Goal: Task Accomplishment & Management: Manage account settings

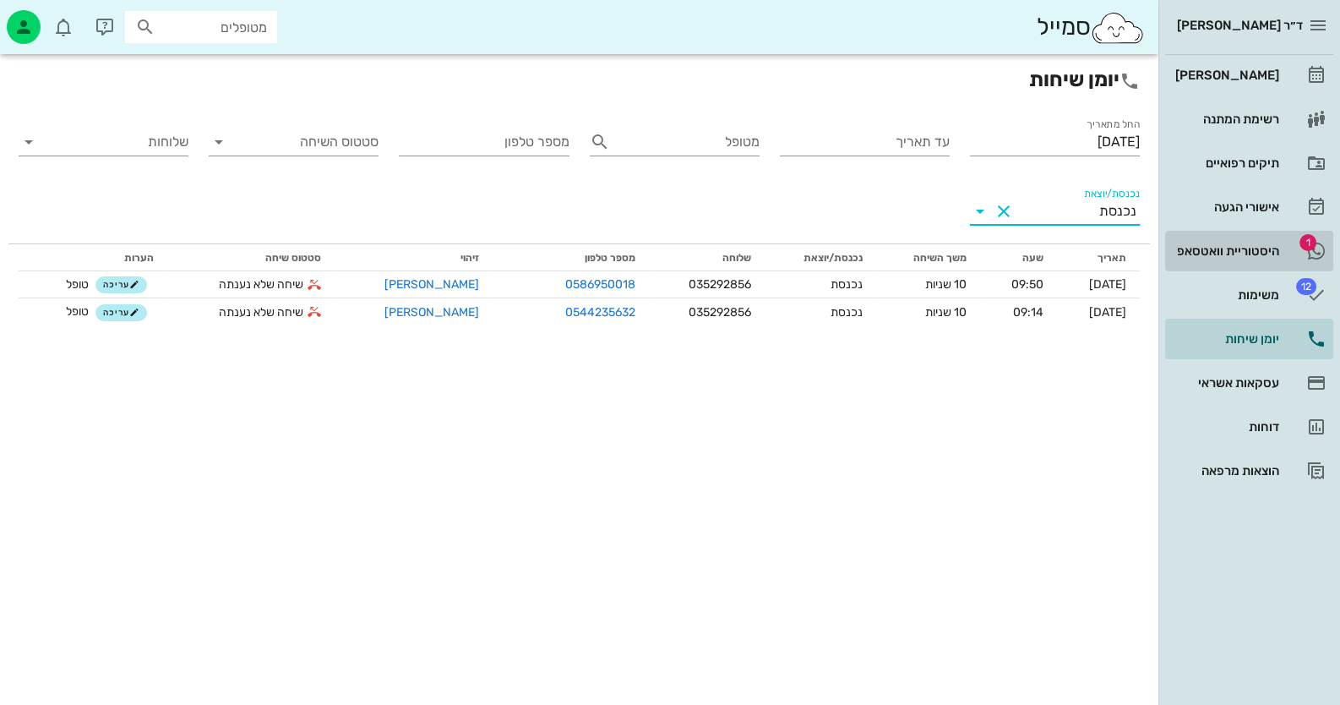
click at [1265, 241] on div "היסטוריית וואטסאפ" at bounding box center [1225, 250] width 107 height 27
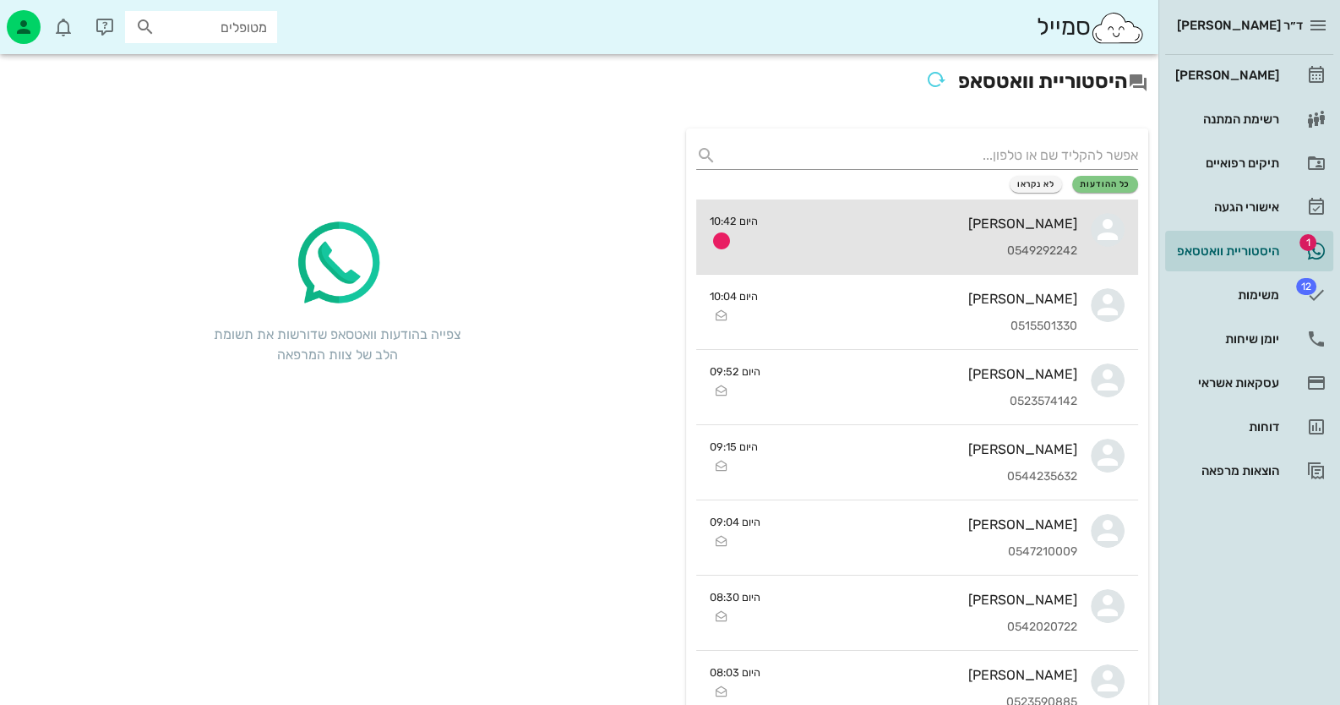
click at [960, 241] on div "[PERSON_NAME] 0549292242" at bounding box center [924, 236] width 306 height 74
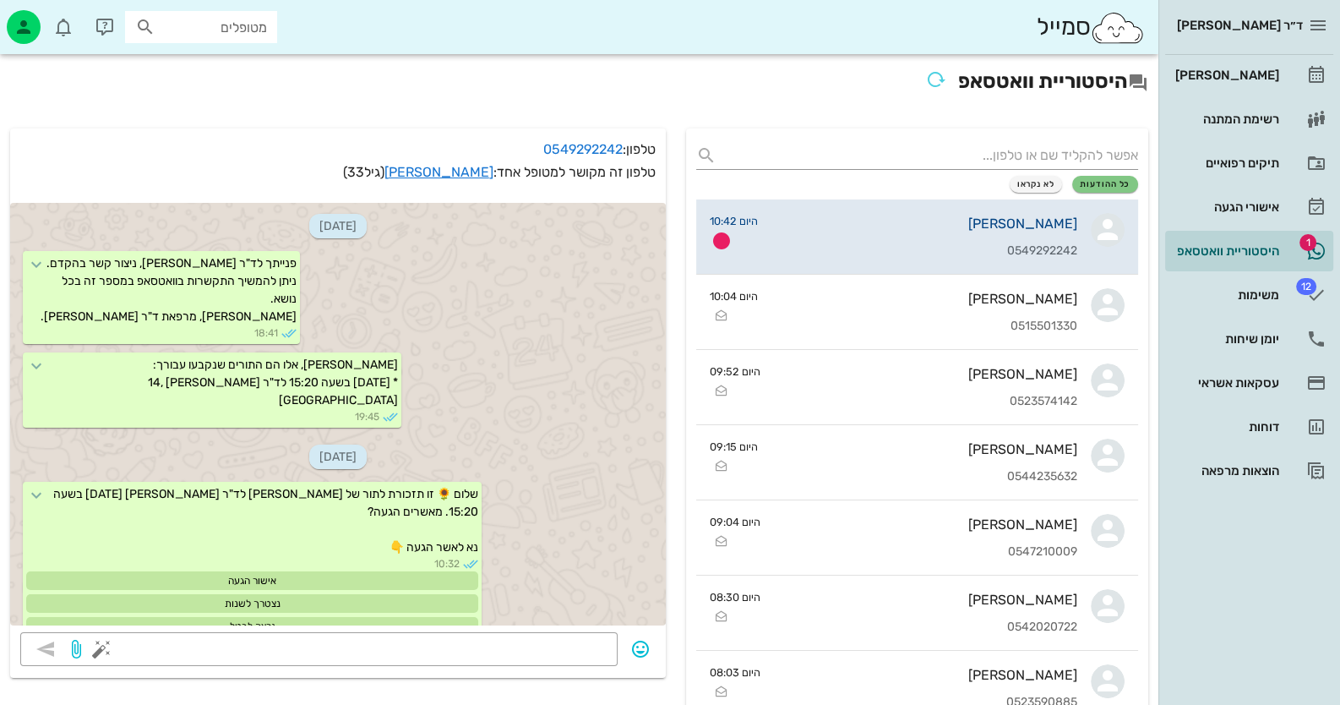
scroll to position [1444, 0]
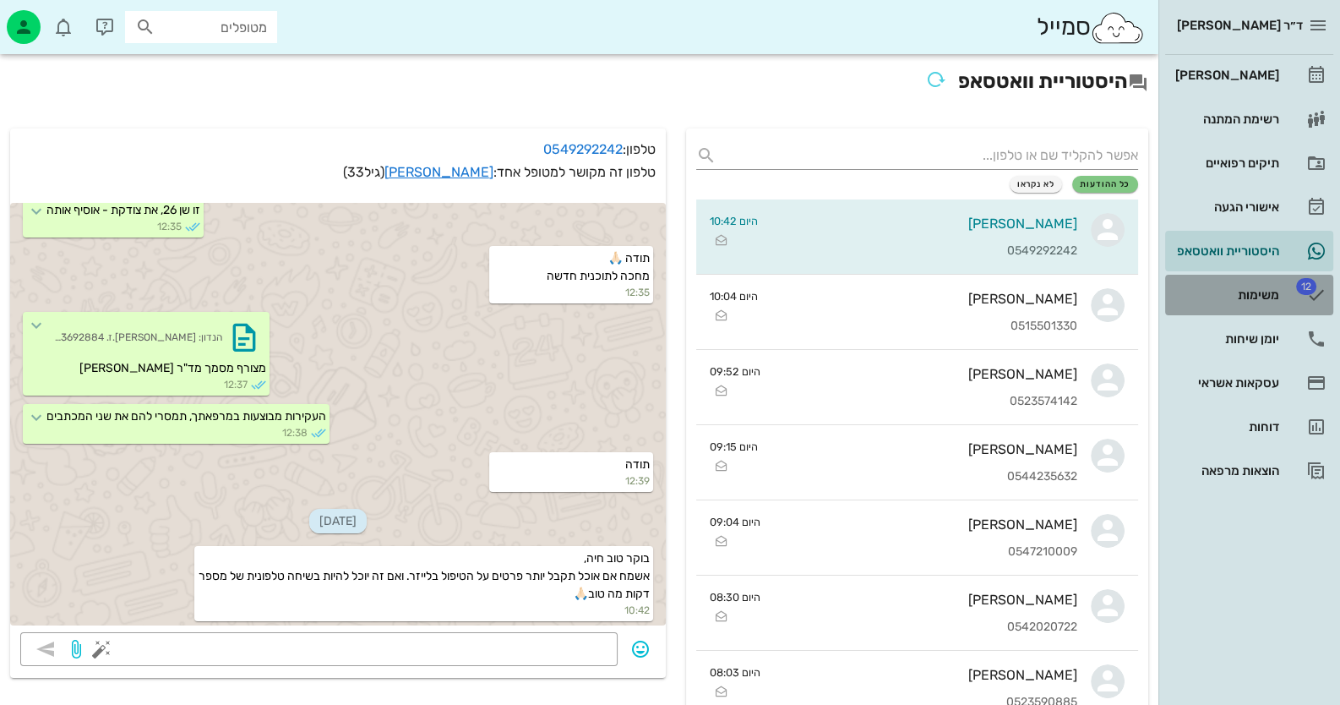
click at [1255, 299] on div "משימות" at bounding box center [1225, 295] width 107 height 14
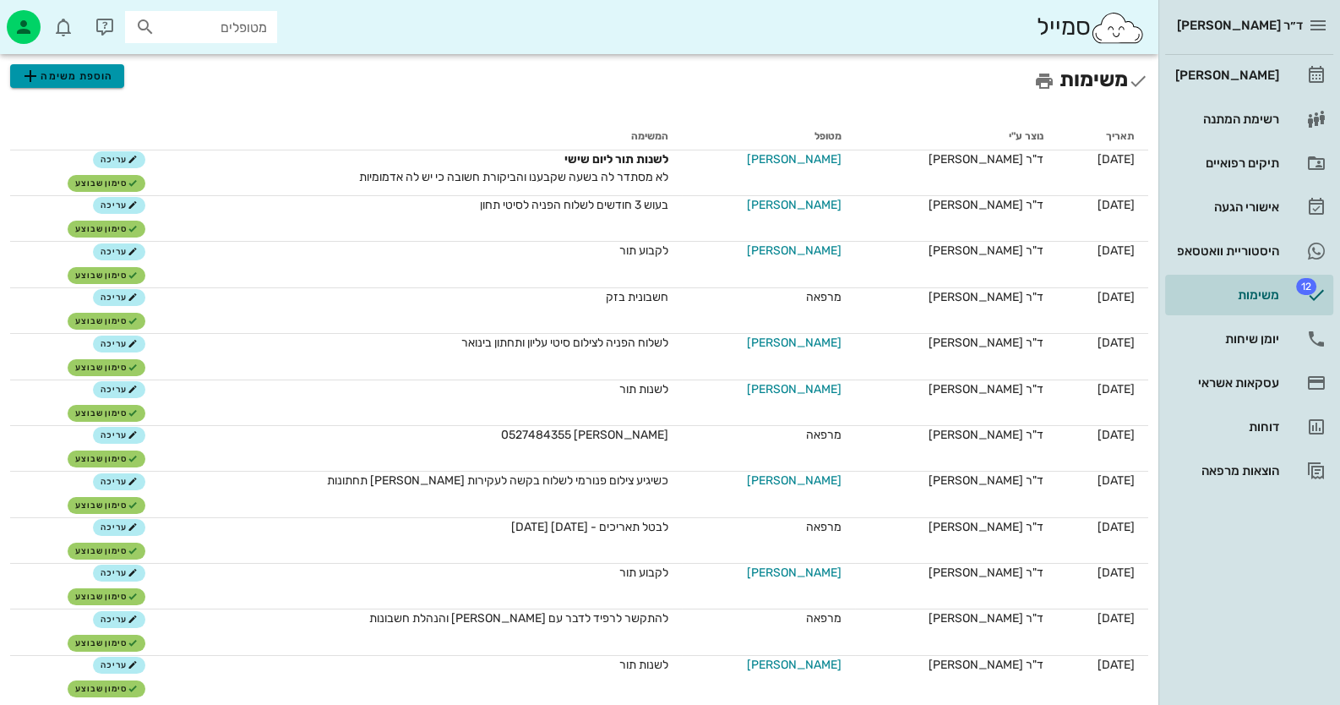
click at [96, 79] on span "הוספת משימה" at bounding box center [66, 76] width 93 height 20
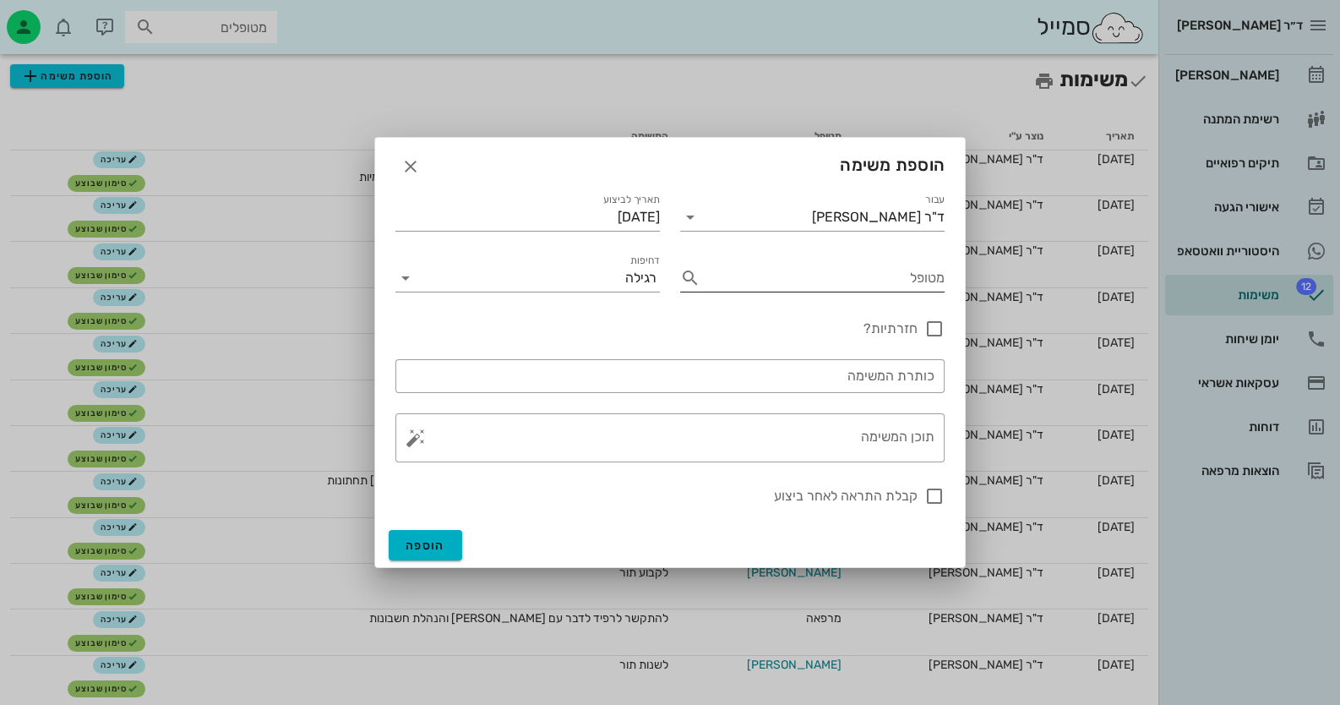
click at [875, 285] on input "מטופל" at bounding box center [825, 277] width 237 height 27
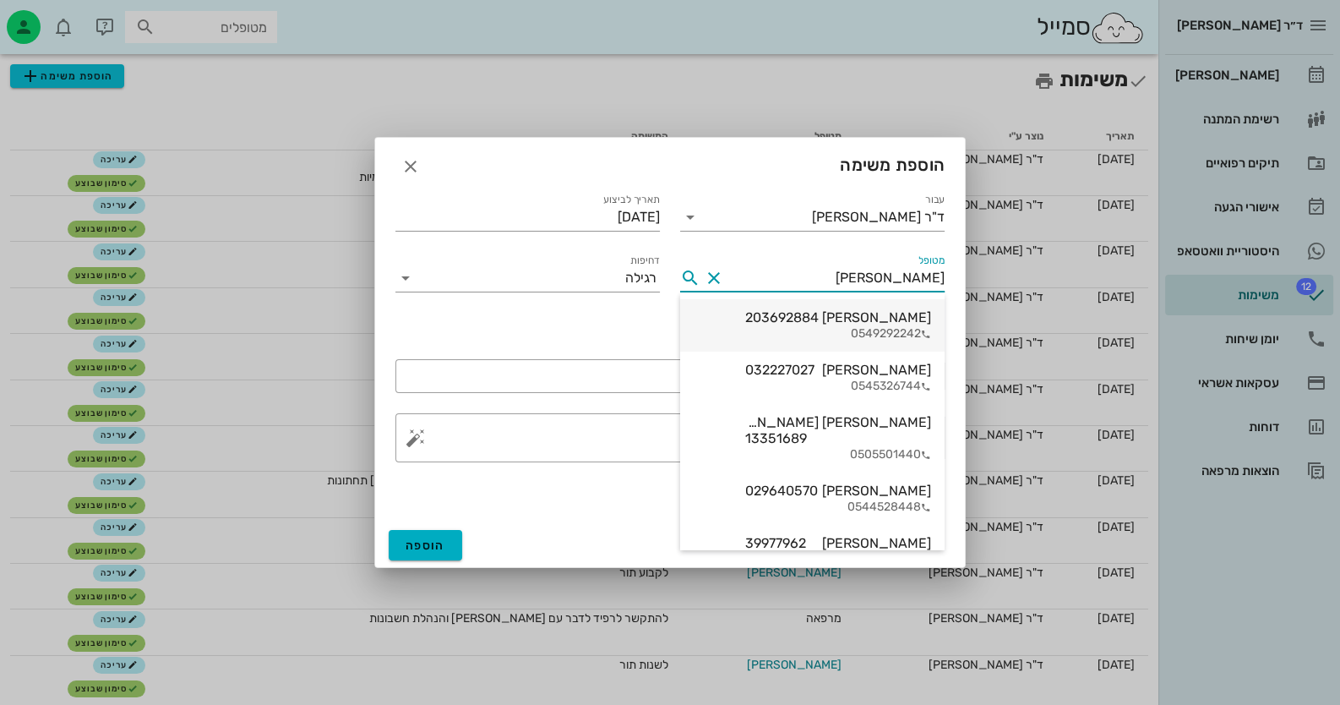
click at [876, 324] on div "[PERSON_NAME] 203692884" at bounding box center [838, 317] width 186 height 16
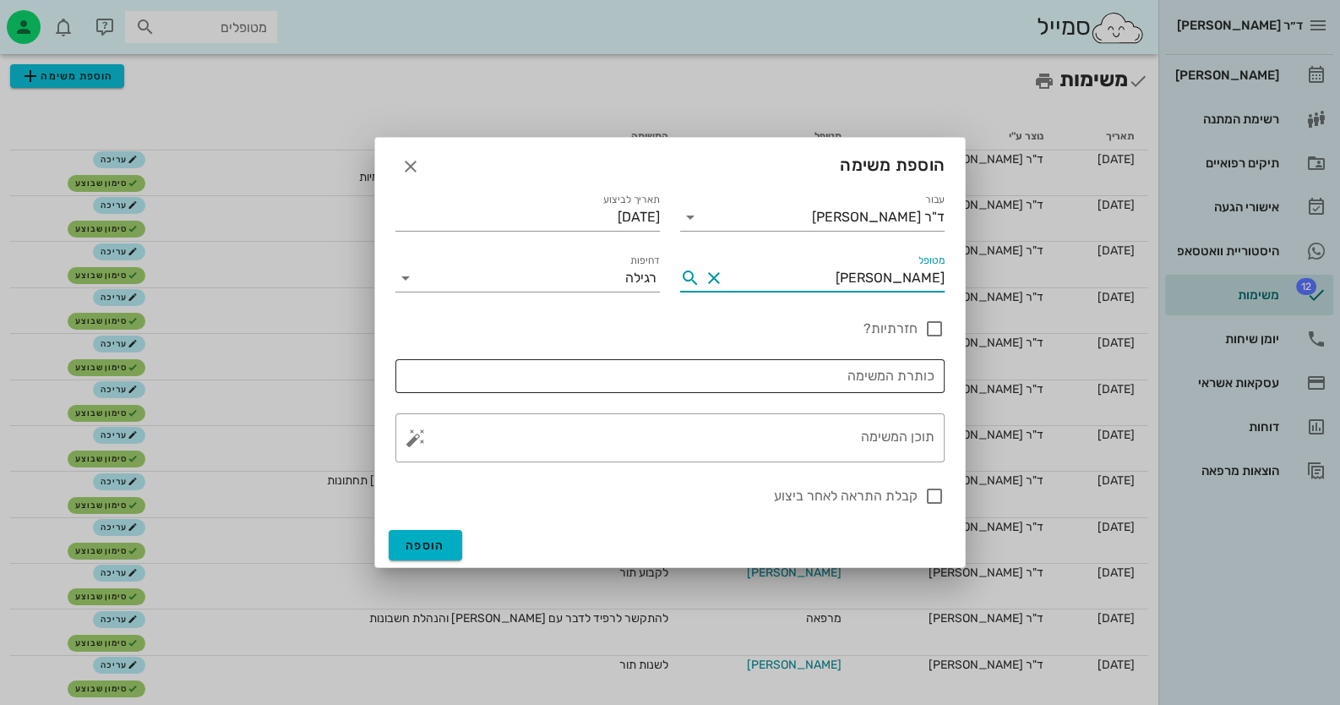
type input "[PERSON_NAME]"
click at [777, 385] on input "כותרת המשימה" at bounding box center [670, 375] width 529 height 27
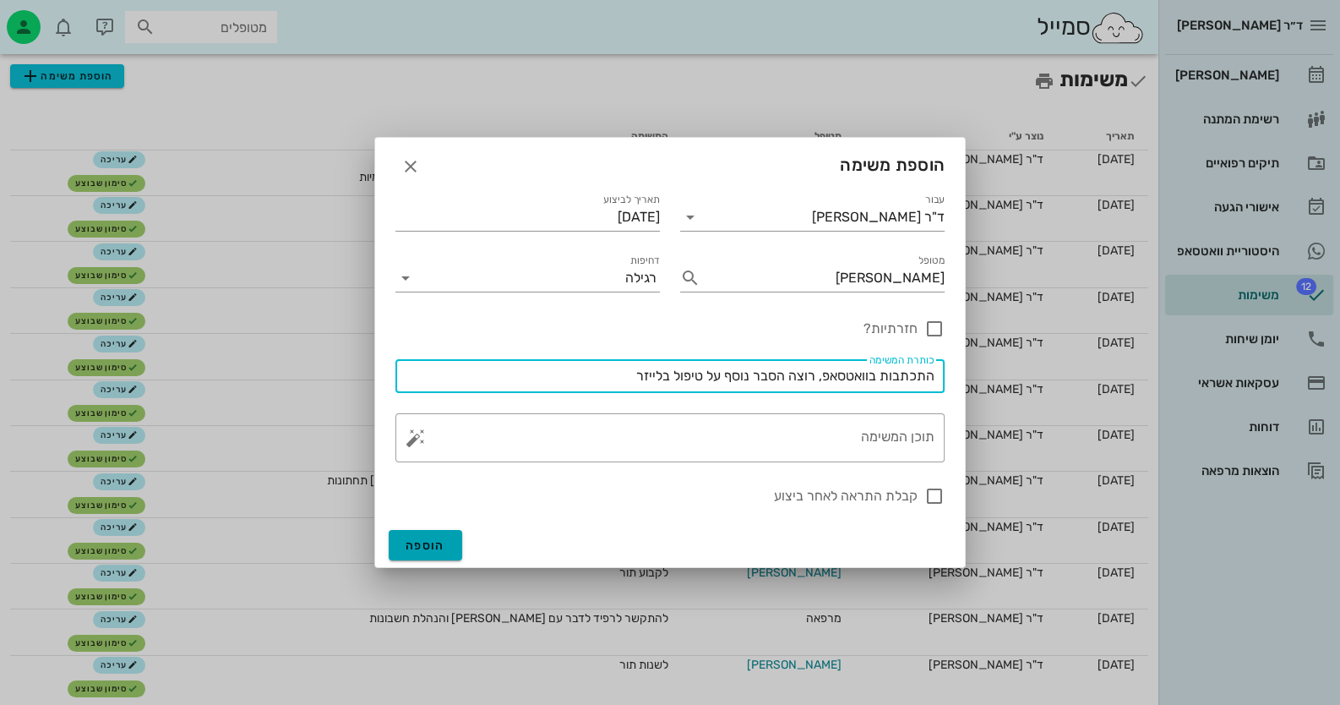
type input "התכתבות בוואטסאפ, רוצה הסבר נוסף על טיפול בלייזר"
click at [447, 548] on button "הוספה" at bounding box center [426, 545] width 74 height 30
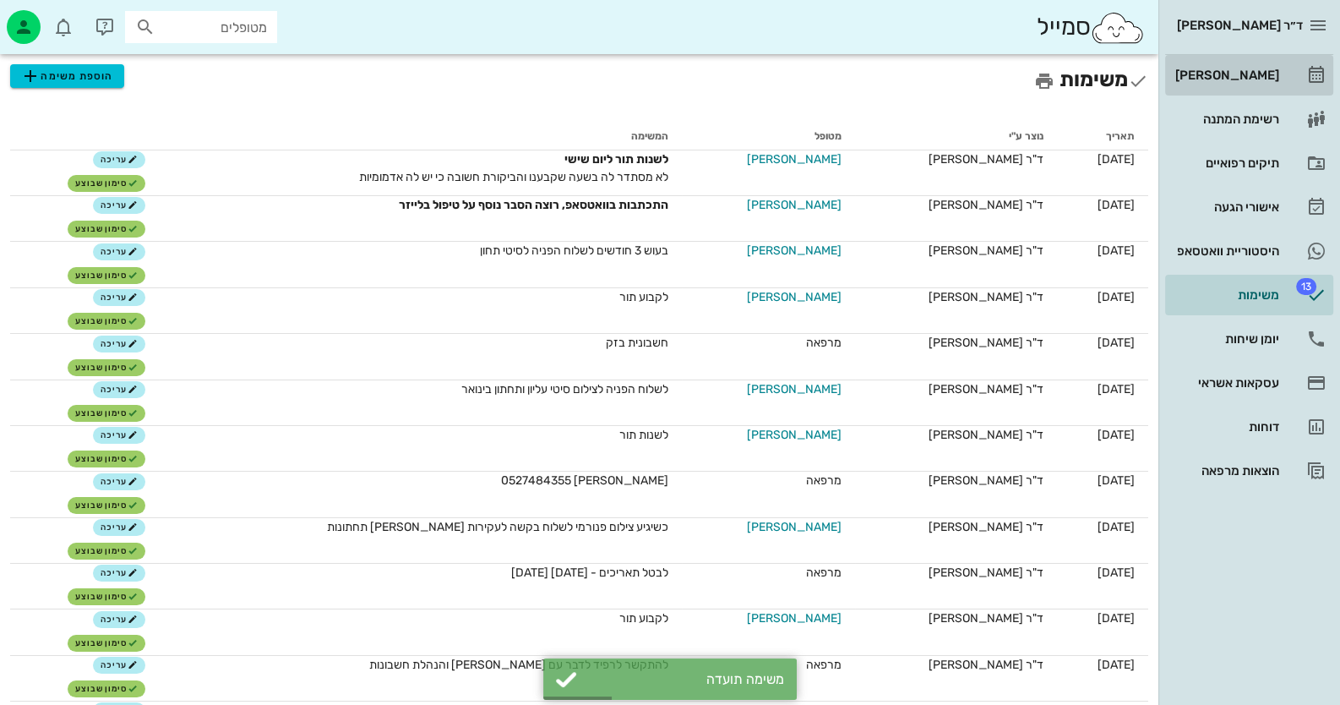
click at [1256, 80] on div "[PERSON_NAME]" at bounding box center [1225, 75] width 107 height 14
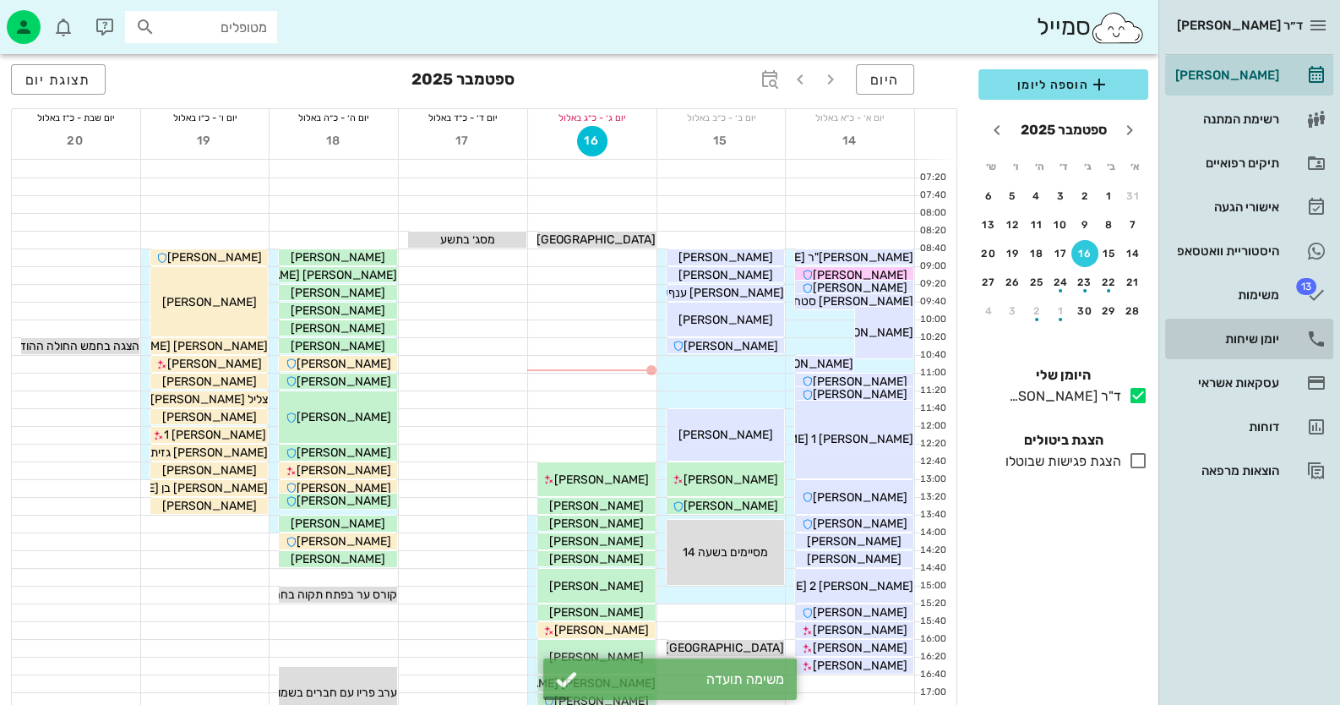
click at [1255, 330] on div "יומן שיחות" at bounding box center [1225, 338] width 107 height 27
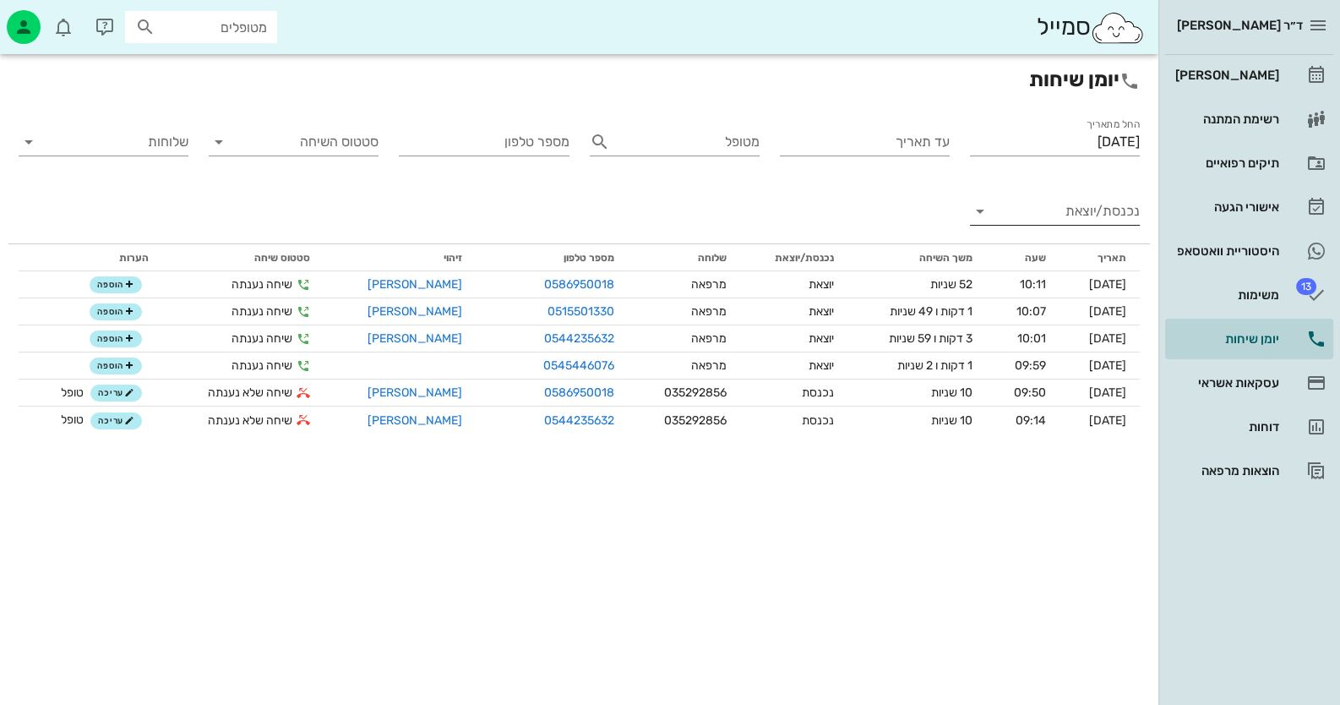
click at [1094, 204] on input "נכנסת/יוצאת" at bounding box center [1068, 211] width 143 height 27
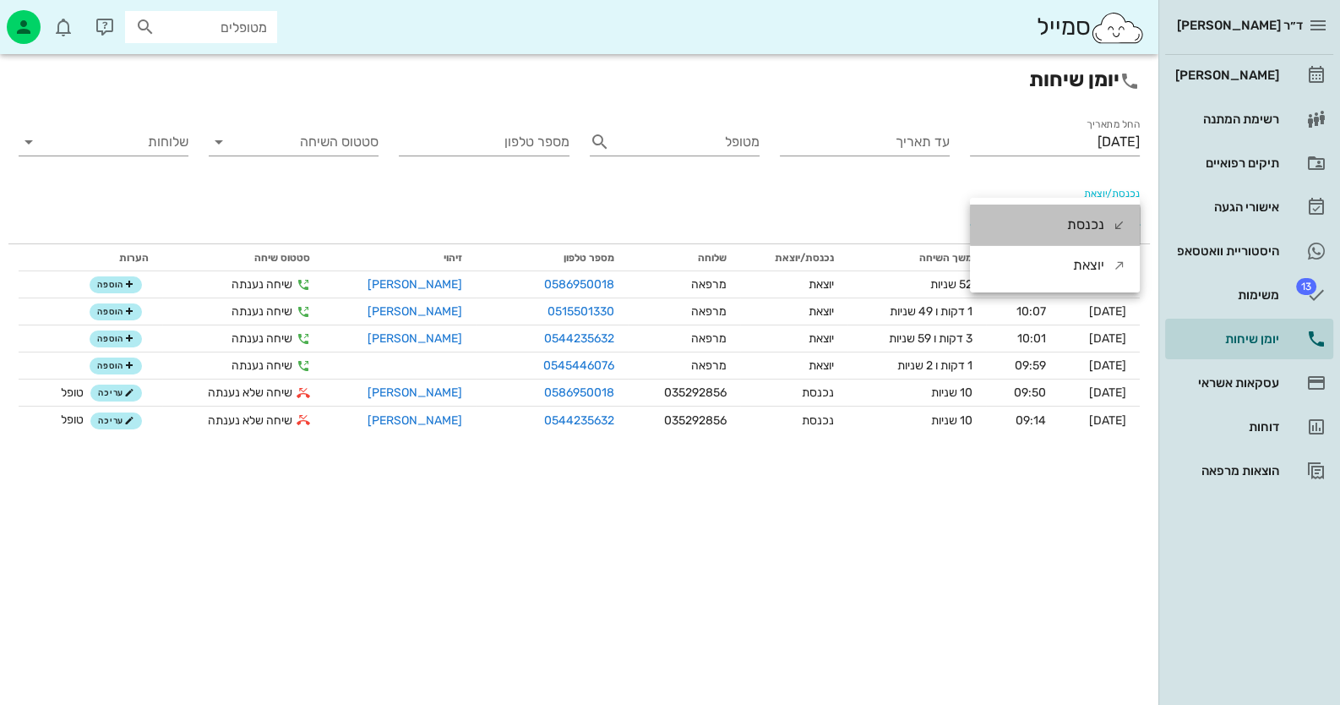
click at [1093, 219] on div "נכנסת" at bounding box center [1085, 224] width 37 height 41
